Goal: Communication & Community: Ask a question

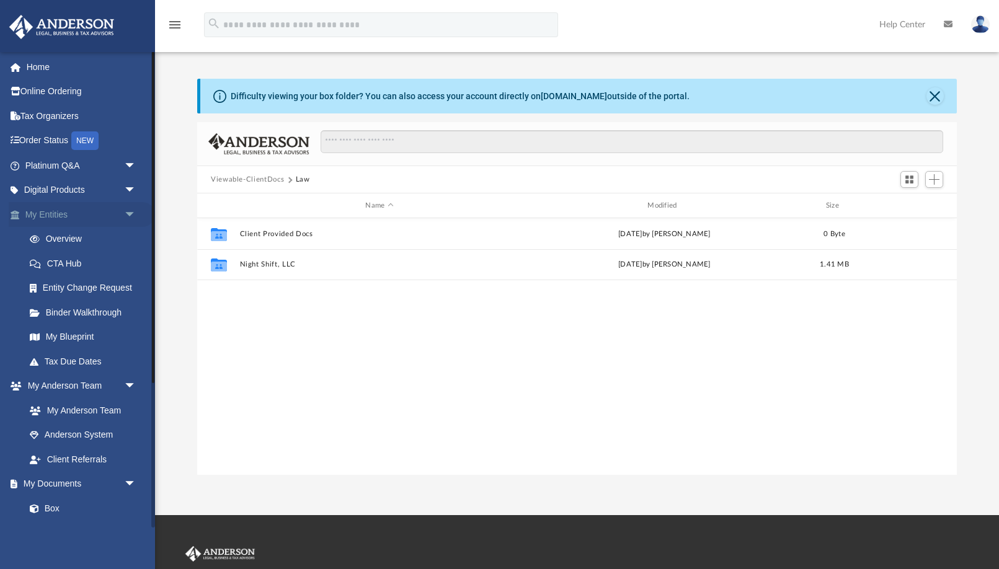
scroll to position [282, 759]
click at [130, 214] on span "arrow_drop_down" at bounding box center [136, 214] width 25 height 25
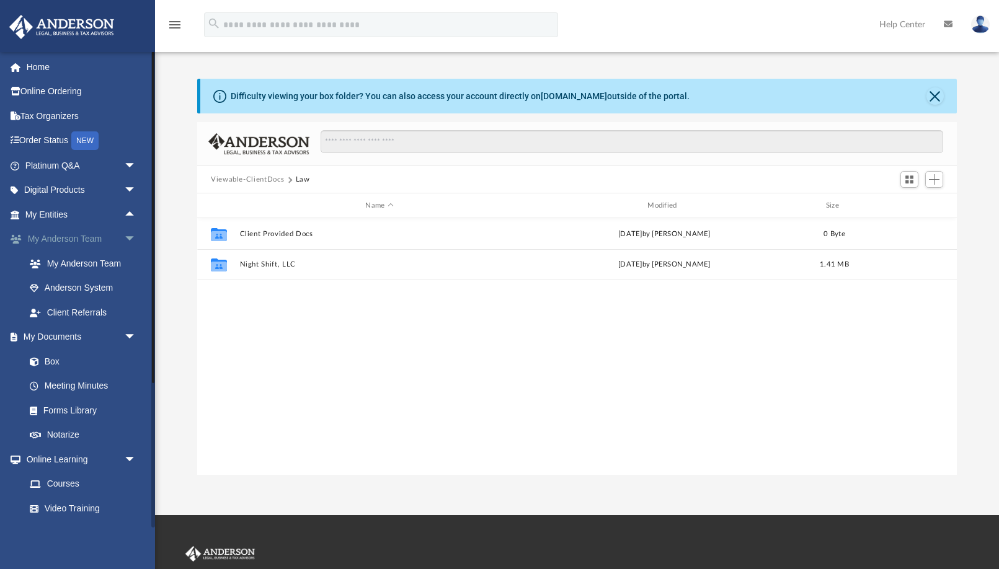
click at [130, 234] on span "arrow_drop_down" at bounding box center [136, 239] width 25 height 25
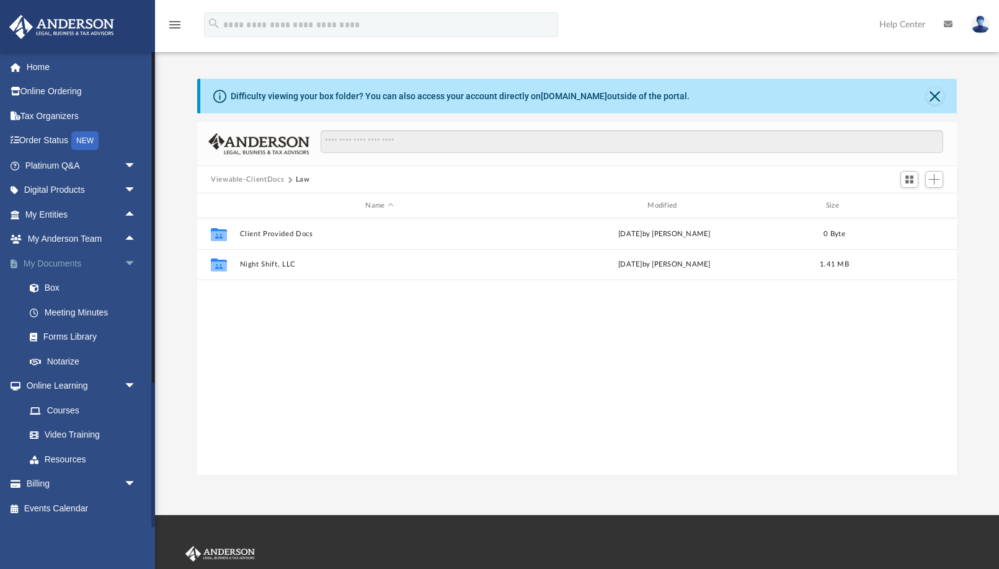
click at [128, 254] on span "arrow_drop_down" at bounding box center [136, 263] width 25 height 25
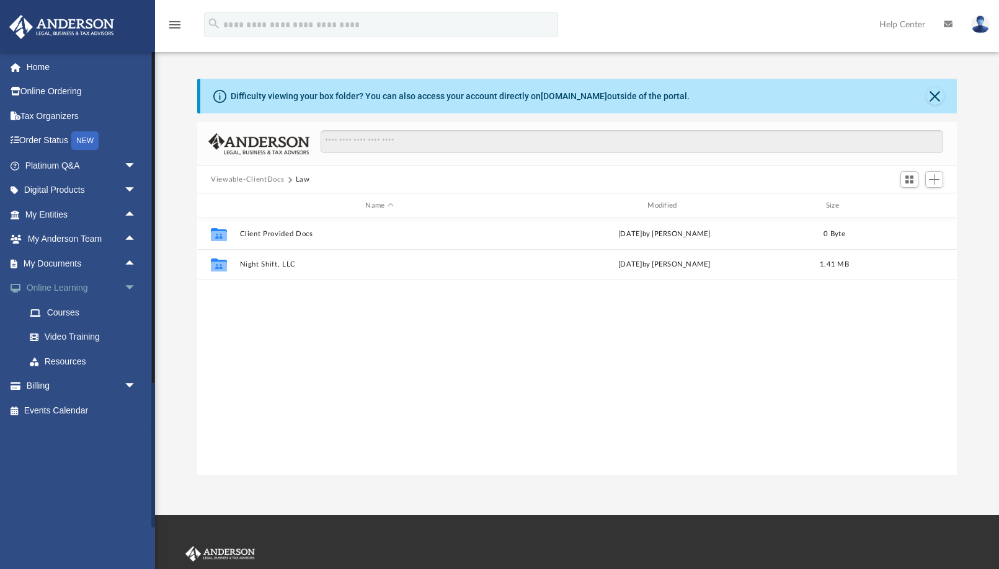
click at [128, 283] on span "arrow_drop_down" at bounding box center [136, 288] width 25 height 25
click at [77, 169] on link "Platinum Q&A arrow_drop_down" at bounding box center [82, 165] width 146 height 25
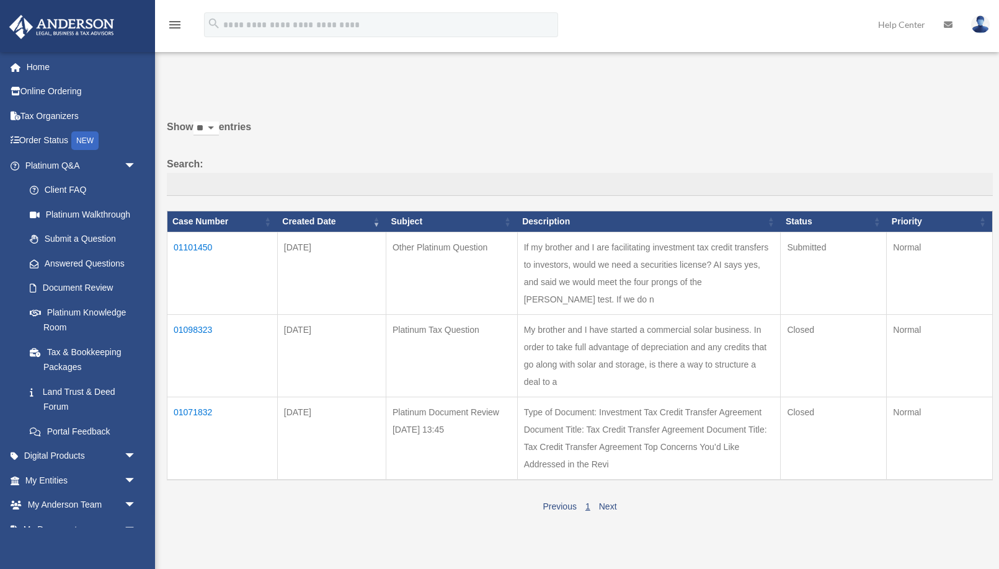
click at [208, 397] on td "01071832" at bounding box center [222, 438] width 110 height 83
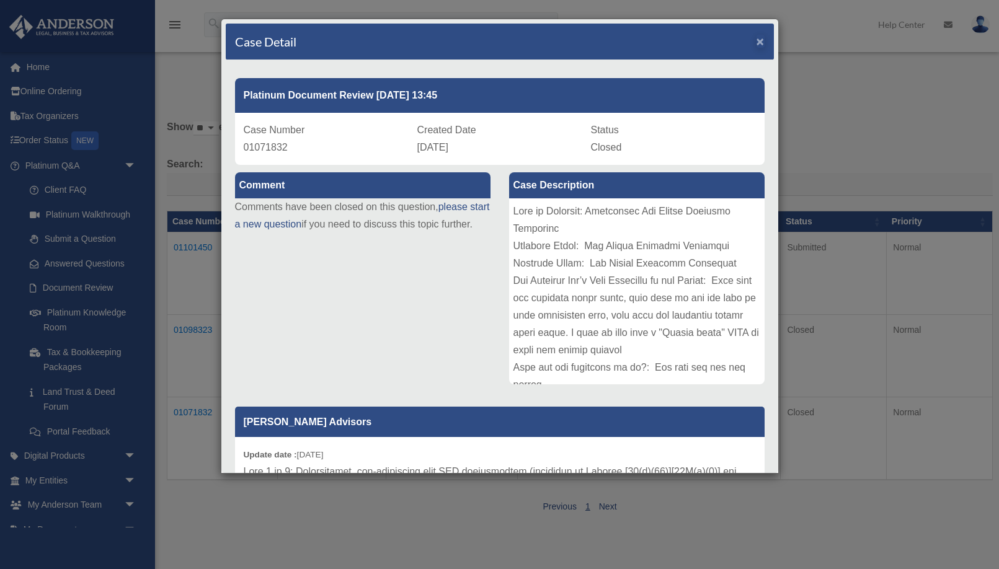
click at [763, 41] on span "×" at bounding box center [760, 41] width 8 height 14
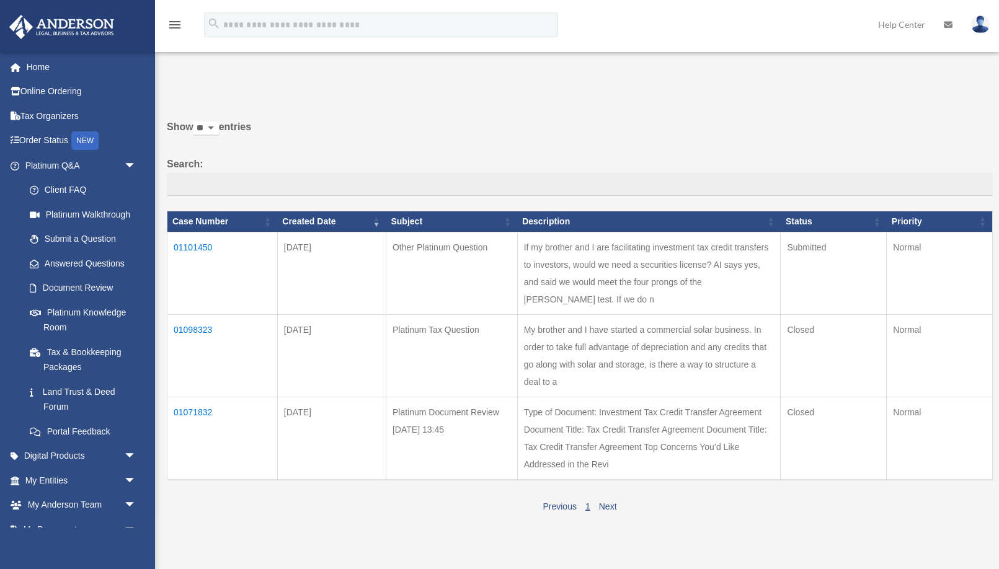
click at [205, 397] on td "01071832" at bounding box center [222, 438] width 110 height 83
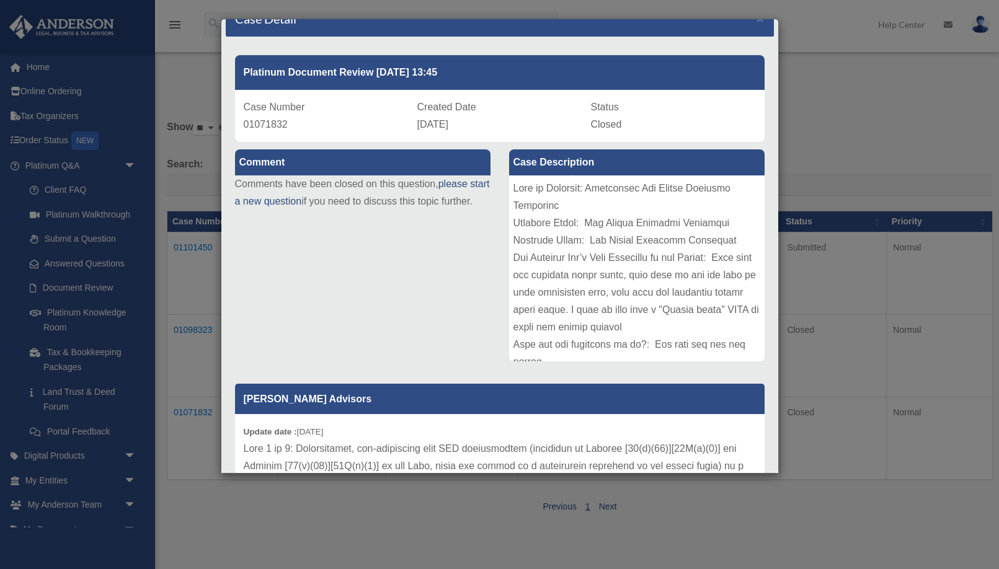
scroll to position [22, 0]
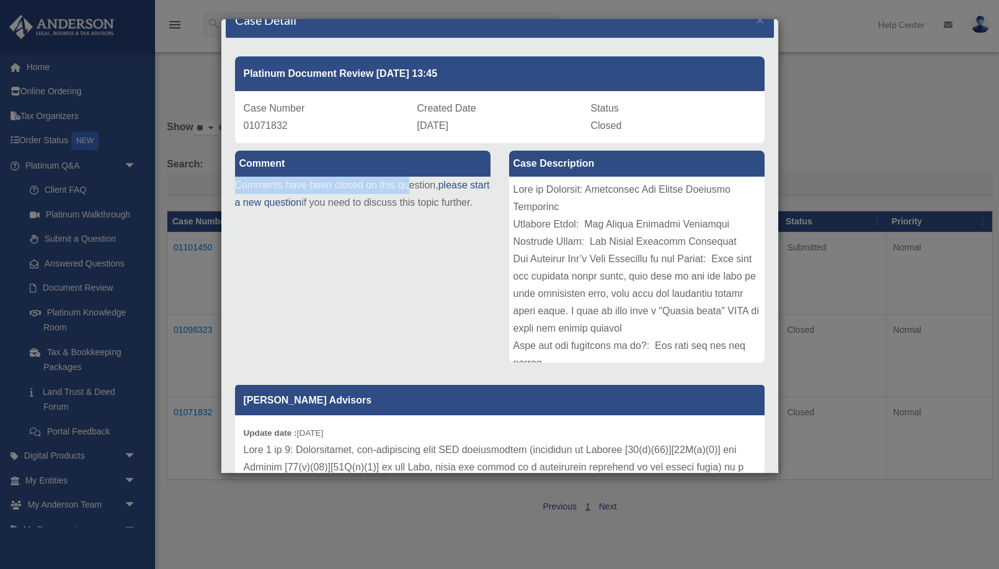
drag, startPoint x: 236, startPoint y: 188, endPoint x: 408, endPoint y: 184, distance: 171.8
click at [408, 184] on p "Comments have been closed on this question, please start a new question if you …" at bounding box center [362, 194] width 255 height 35
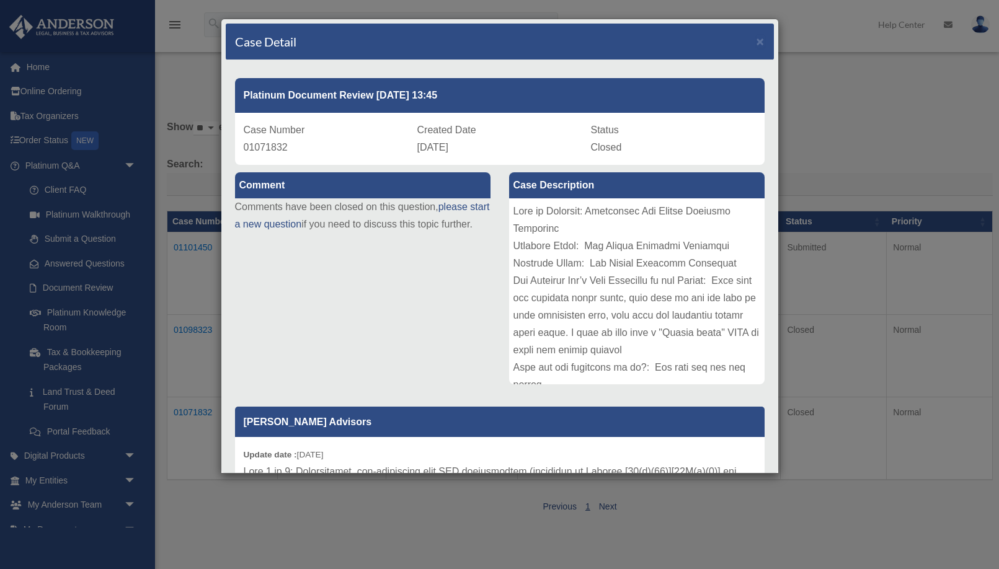
scroll to position [0, 0]
click at [298, 226] on link "please start a new question" at bounding box center [362, 215] width 255 height 28
click at [299, 226] on link "please start a new question" at bounding box center [362, 215] width 255 height 28
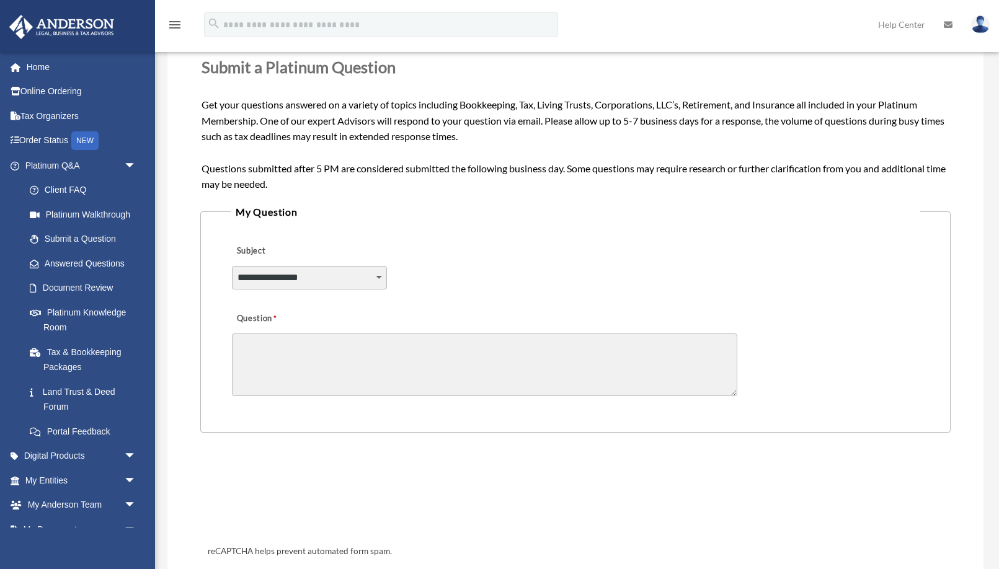
scroll to position [169, 0]
click at [98, 288] on link "Document Review" at bounding box center [86, 288] width 138 height 25
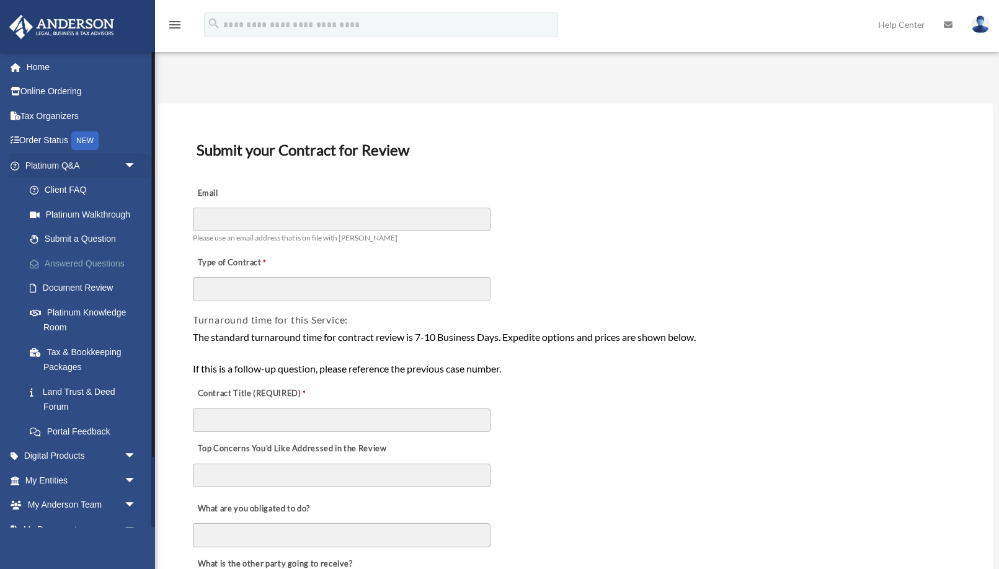
click at [68, 260] on link "Answered Questions" at bounding box center [86, 263] width 138 height 25
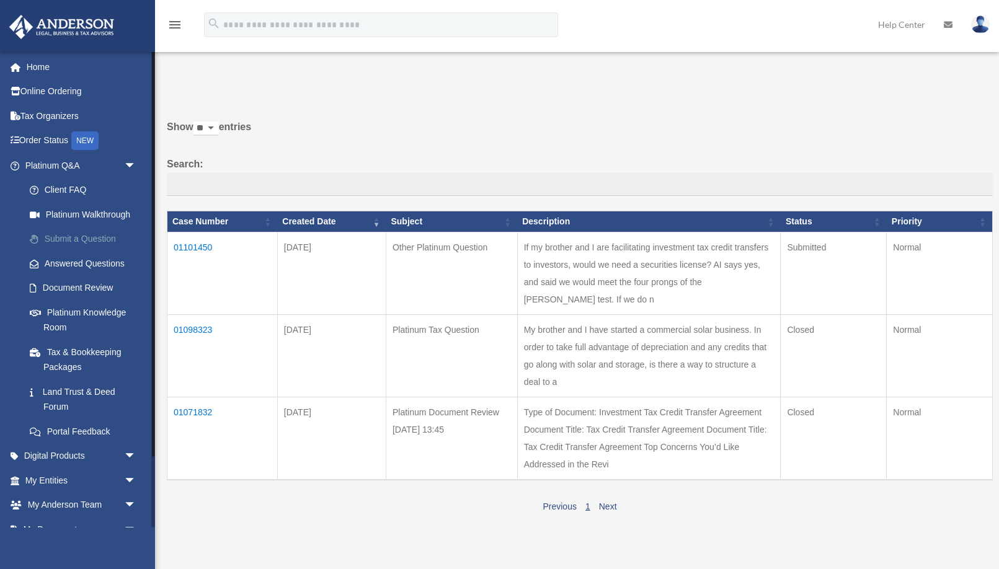
click at [92, 245] on link "Submit a Question" at bounding box center [86, 239] width 138 height 25
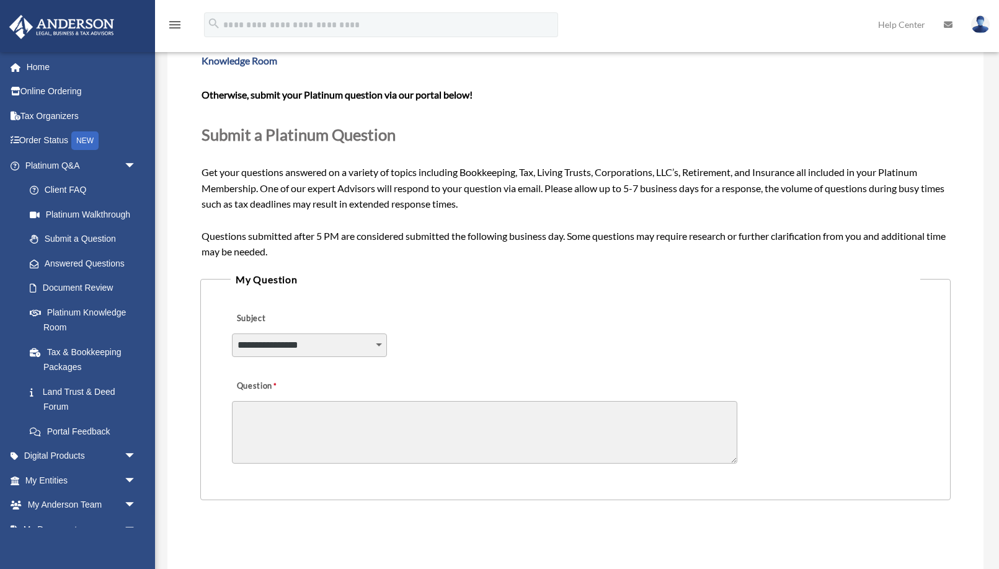
scroll to position [114, 0]
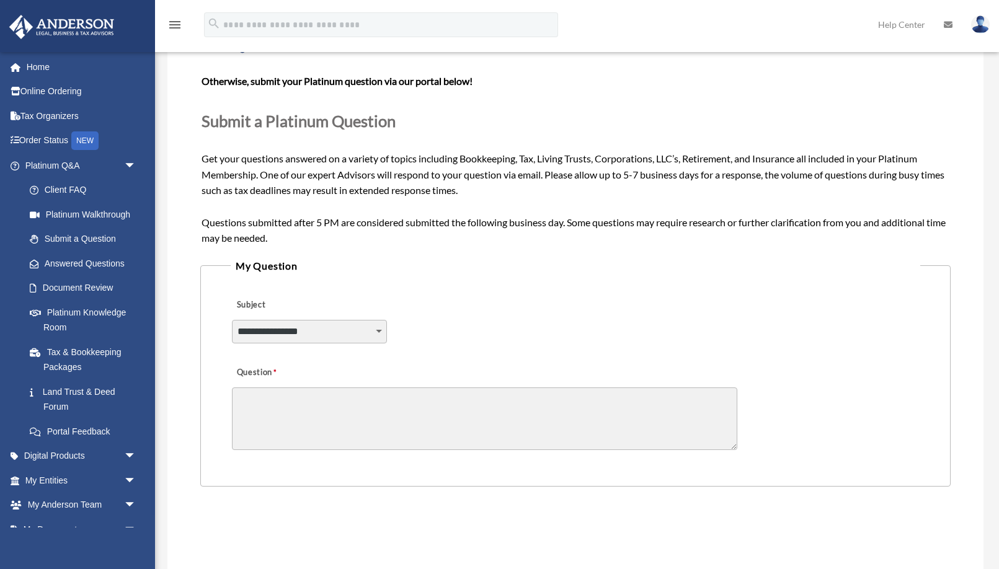
select select "******"
click at [339, 415] on textarea "Question" at bounding box center [484, 418] width 505 height 63
paste textarea "*********"
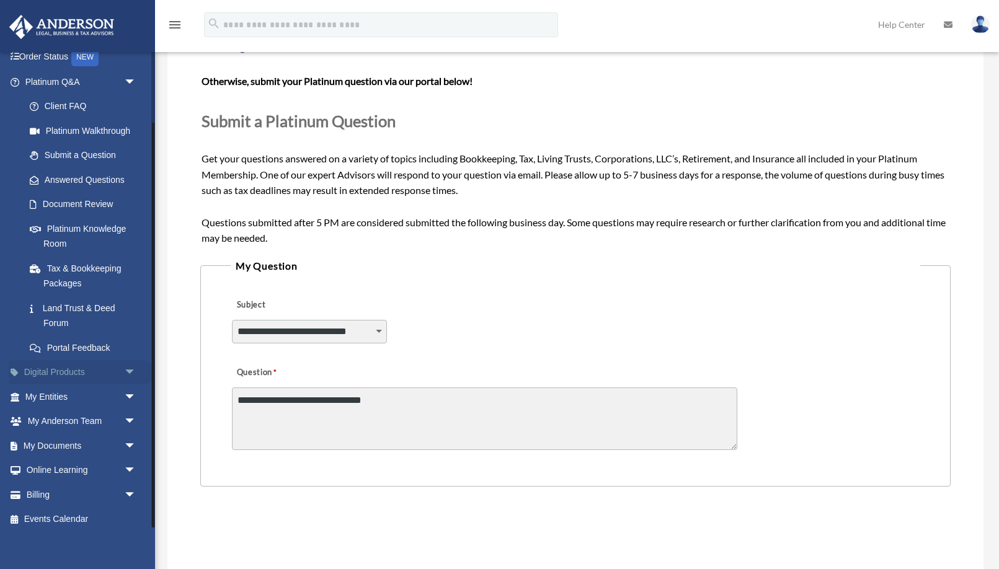
scroll to position [83, 0]
click at [128, 464] on span "arrow_drop_down" at bounding box center [136, 471] width 25 height 25
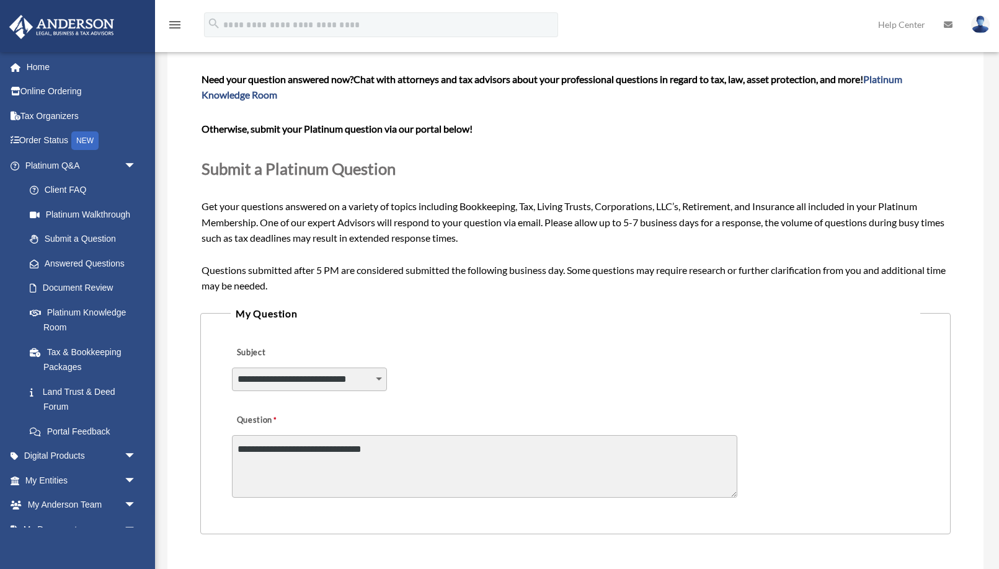
scroll to position [78, 0]
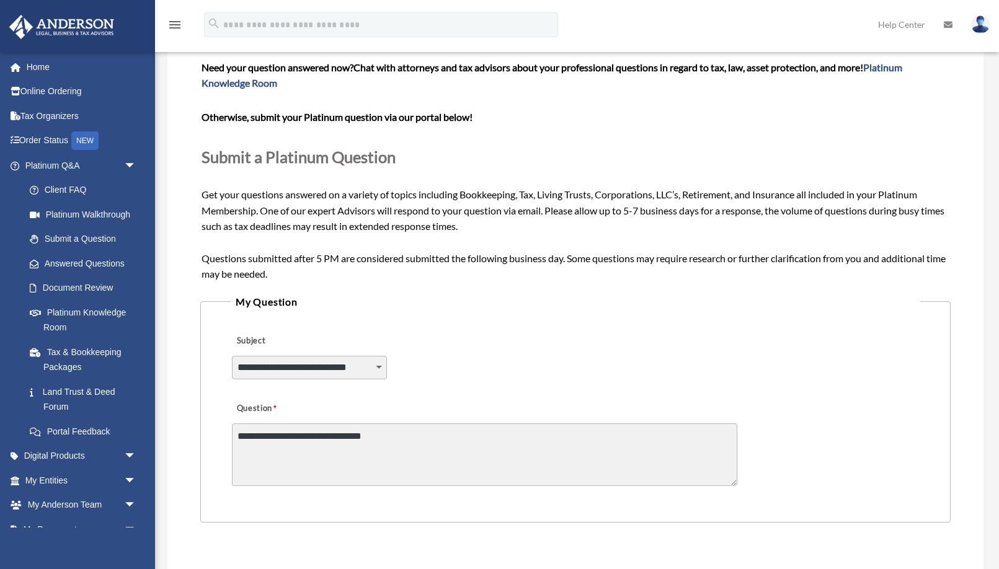
click at [402, 427] on textarea "**********" at bounding box center [484, 454] width 505 height 63
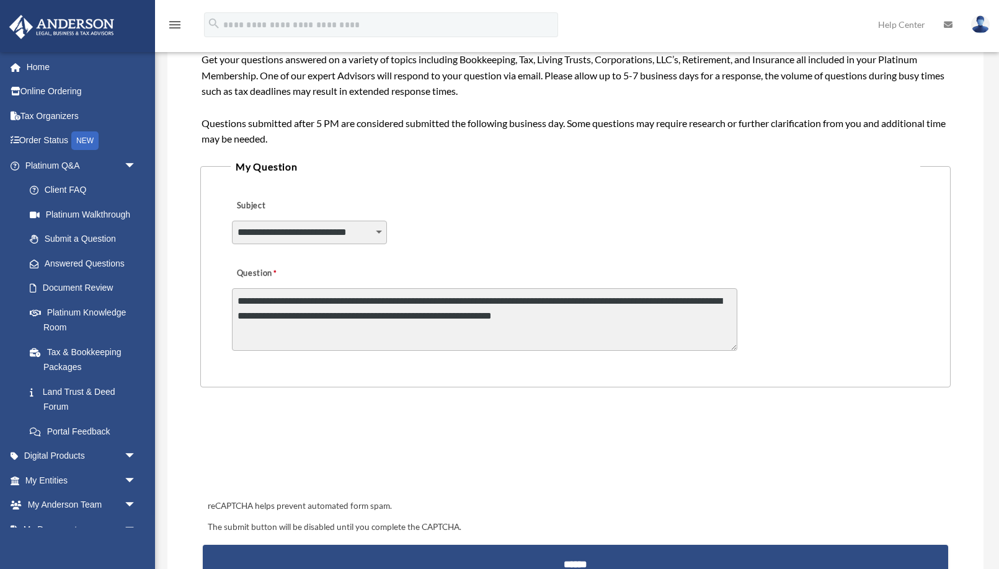
scroll to position [234, 0]
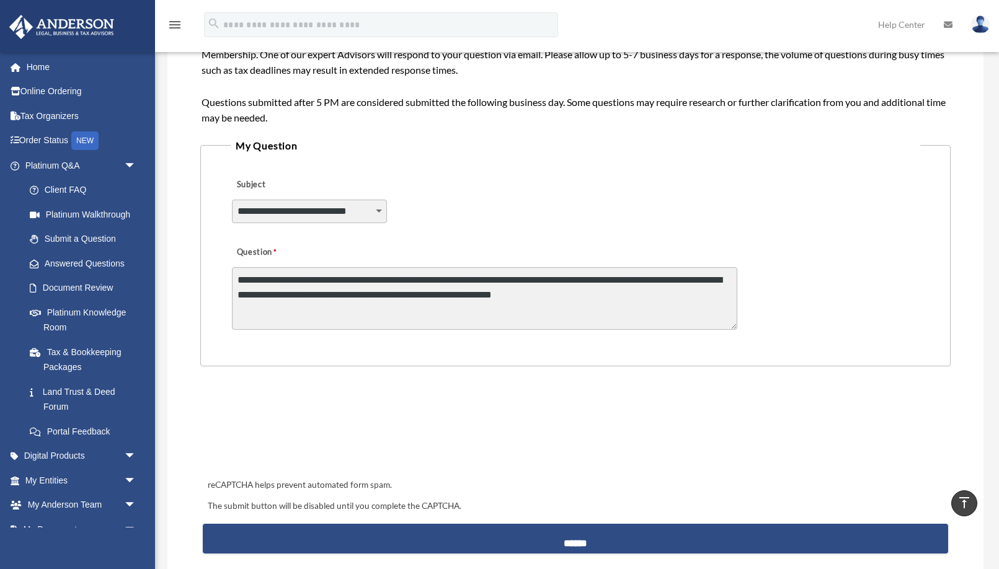
type textarea "**********"
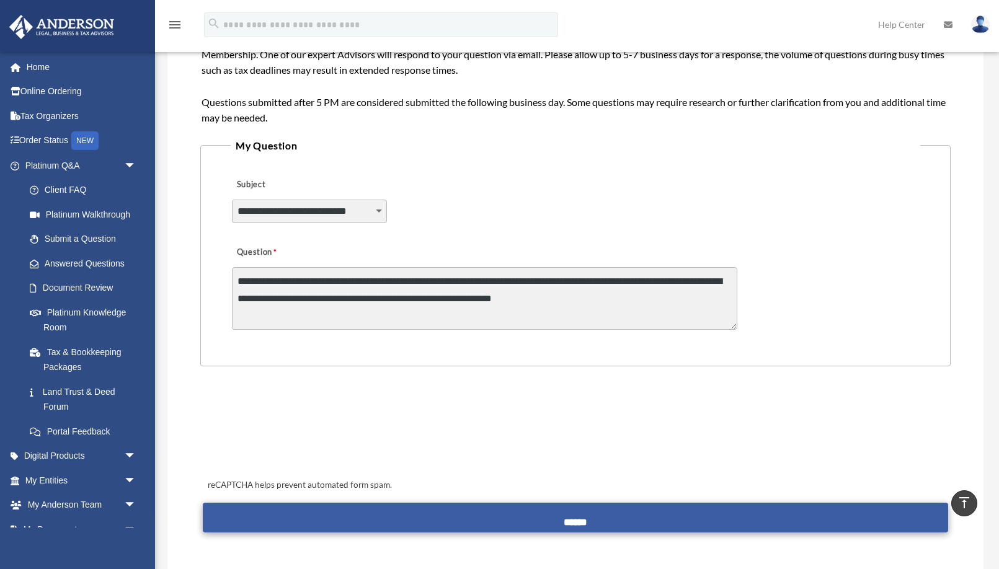
click at [555, 509] on input "******" at bounding box center [576, 518] width 746 height 30
